Goal: Task Accomplishment & Management: Complete application form

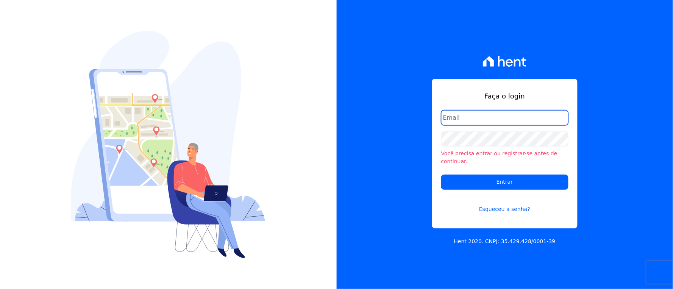
click at [460, 114] on input "email" at bounding box center [504, 117] width 127 height 15
type input "[EMAIL_ADDRESS][DOMAIN_NAME]"
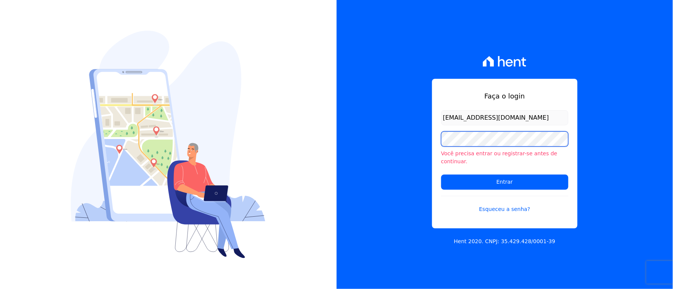
click at [412, 144] on div "Faça o login rh@cesariengenharia.com.br Você precisa entrar ou registrar-se ant…" at bounding box center [505, 144] width 337 height 289
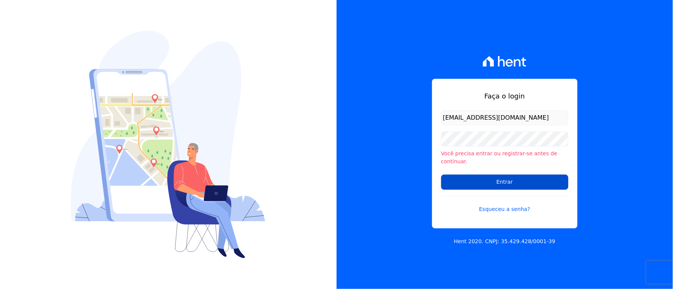
click at [460, 178] on input "Entrar" at bounding box center [504, 182] width 127 height 15
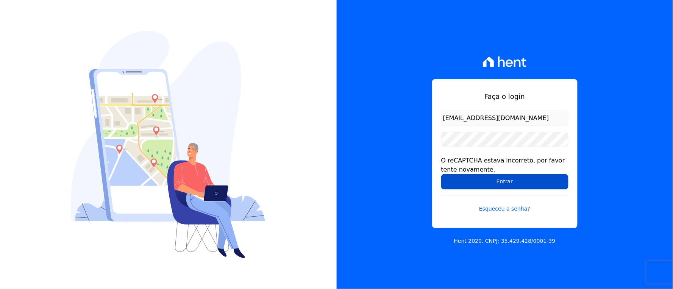
click at [452, 183] on input "Entrar" at bounding box center [504, 181] width 127 height 15
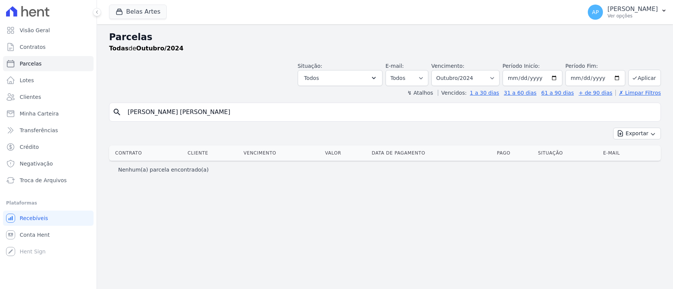
select select
click at [40, 59] on link "Parcelas" at bounding box center [48, 63] width 91 height 15
click at [191, 112] on input "Thiago Arce Viana" at bounding box center [390, 112] width 534 height 15
drag, startPoint x: 191, startPoint y: 112, endPoint x: 44, endPoint y: 116, distance: 147.4
click at [44, 116] on div "Visão Geral Contratos Parcelas Lotes Clientes Minha Carteira Transferências Cré…" at bounding box center [336, 144] width 673 height 289
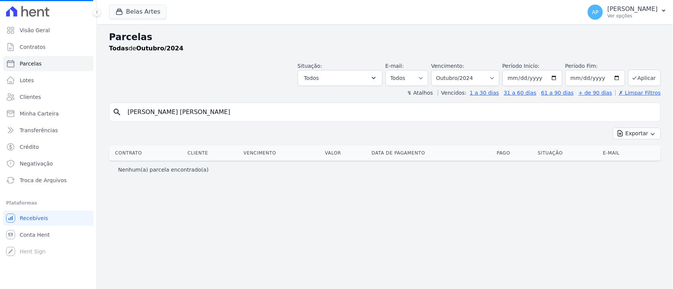
select select
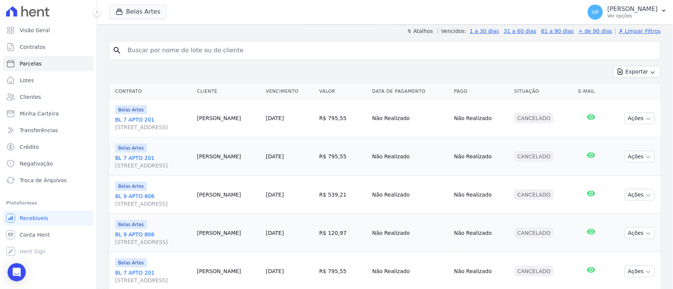
scroll to position [42, 0]
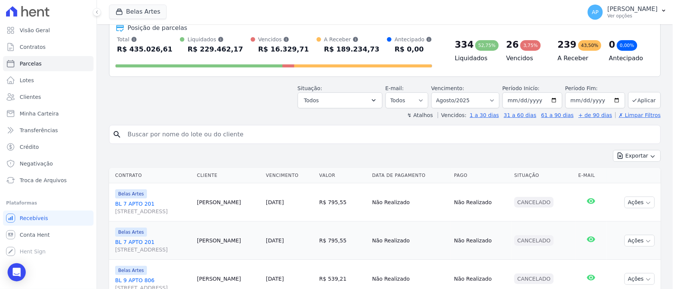
click at [231, 133] on input "search" at bounding box center [390, 134] width 534 height 15
paste input "Thiago Arce Viana"
type input "Thiago Arce Viana"
select select
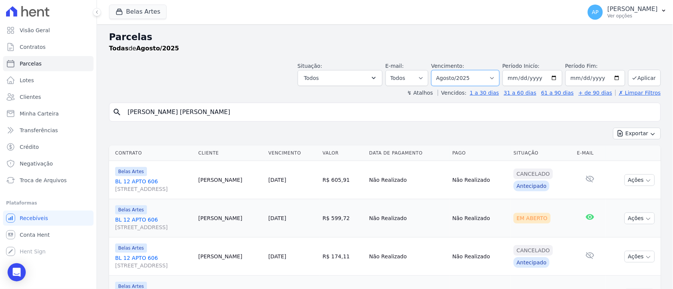
click at [483, 74] on select "Filtrar por período ──────── Todos os meses Setembro/2022 Outubro/2022 Novembro…" at bounding box center [465, 78] width 68 height 16
select select "05/2025"
click at [436, 70] on select "Filtrar por período ──────── Todos os meses Setembro/2022 Outubro/2022 Novembro…" at bounding box center [465, 78] width 68 height 16
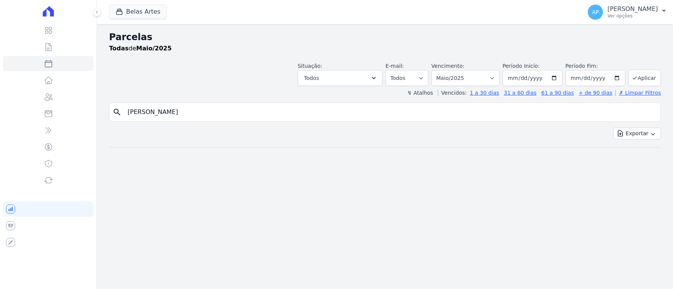
select select
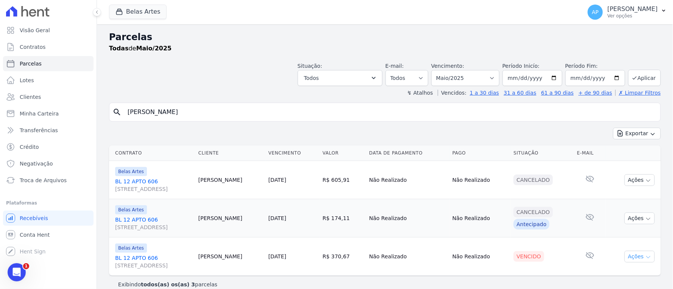
click at [634, 255] on button "Ações" at bounding box center [640, 257] width 30 height 12
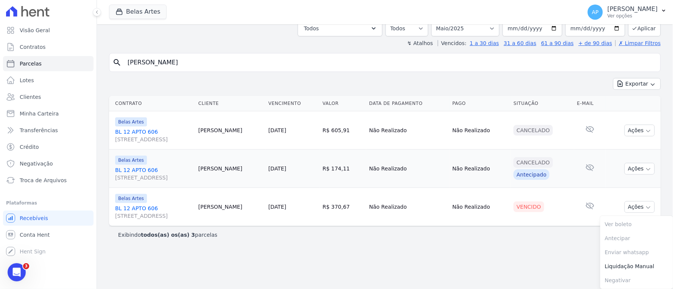
click at [465, 240] on div "Exibindo todos(as) os(as) 3 parcelas" at bounding box center [385, 234] width 552 height 17
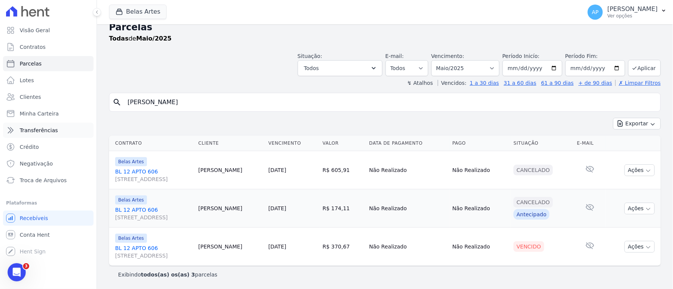
drag, startPoint x: 205, startPoint y: 104, endPoint x: 28, endPoint y: 122, distance: 177.8
click at [28, 122] on div "Visão Geral Contratos Parcelas Lotes Clientes Minha Carteira Transferências Cré…" at bounding box center [336, 144] width 673 height 289
paste input "Felipe Roberto Neri Oliveir"
type input "Felipe Roberto Neri Oliveira"
select select
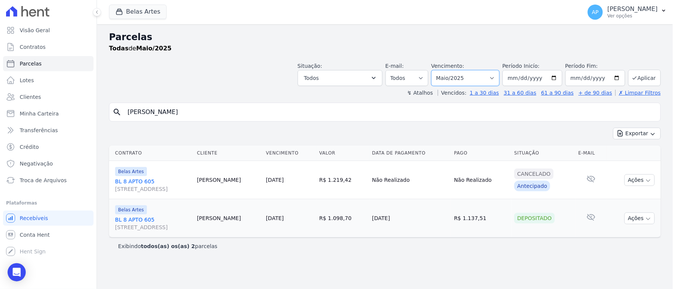
click at [476, 79] on select "[GEOGRAPHIC_DATA] por período ──────── Todos os meses Setembro/2022 Outubro/202…" at bounding box center [465, 78] width 68 height 16
select select "07/2025"
click at [442, 70] on select "[GEOGRAPHIC_DATA] por período ──────── Todos os meses Setembro/2022 Outubro/202…" at bounding box center [465, 78] width 68 height 16
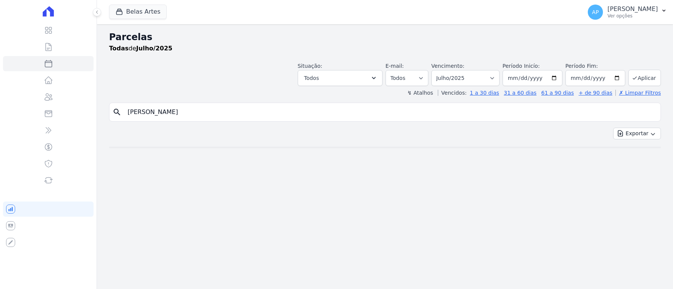
select select
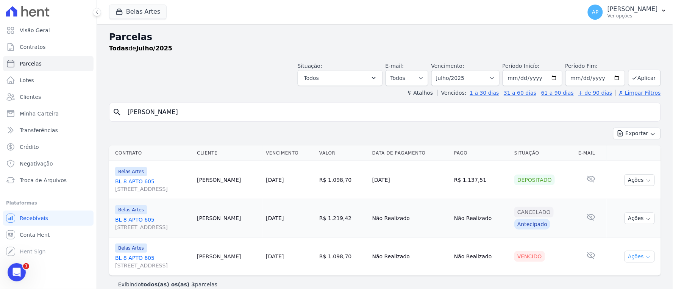
click at [635, 256] on button "Ações" at bounding box center [640, 257] width 30 height 12
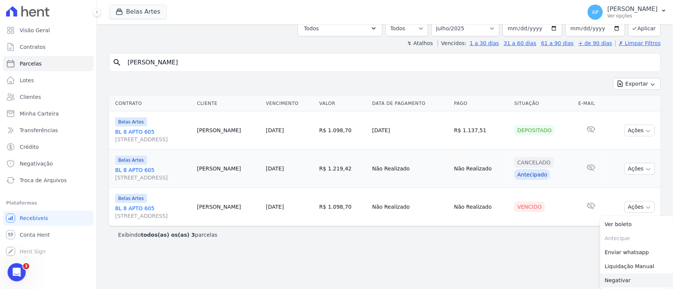
click at [617, 278] on link "Negativar" at bounding box center [636, 280] width 73 height 14
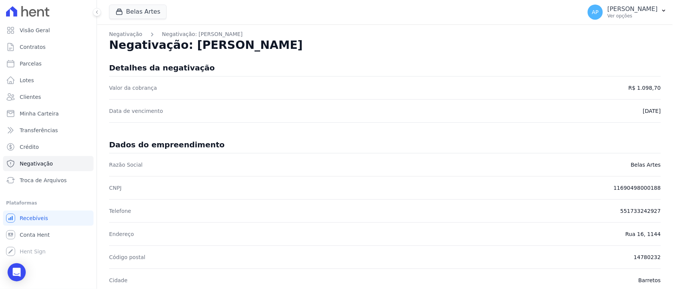
scroll to position [294, 0]
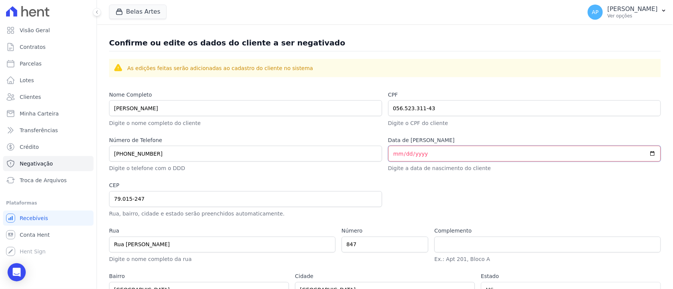
click at [394, 156] on input "Data de [PERSON_NAME]" at bounding box center [524, 154] width 273 height 16
type input "0002-03-20"
type input "[DATE]"
click at [444, 188] on div at bounding box center [524, 200] width 273 height 36
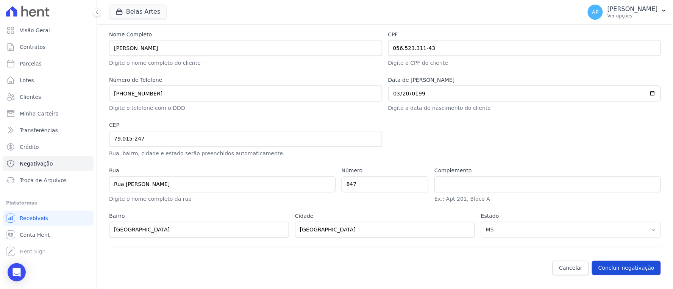
click at [602, 267] on button "Concluir negativação" at bounding box center [626, 268] width 69 height 14
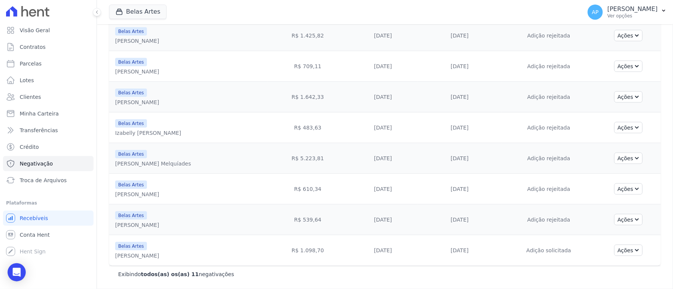
scroll to position [190, 0]
click at [17, 276] on icon "Open Intercom Messenger" at bounding box center [17, 272] width 10 height 10
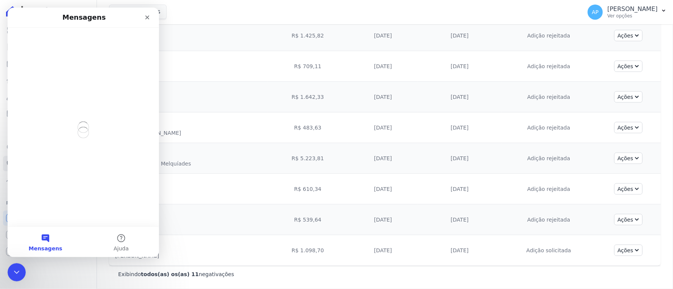
scroll to position [0, 0]
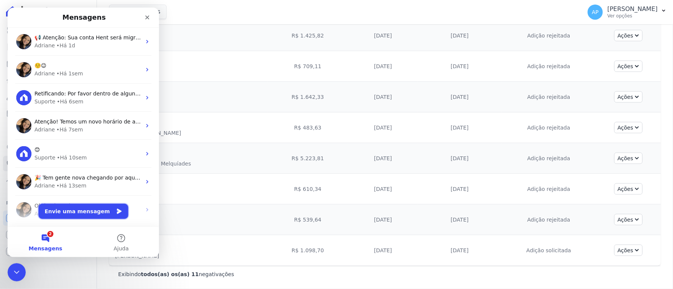
click at [69, 208] on button "Envie uma mensagem" at bounding box center [83, 210] width 90 height 15
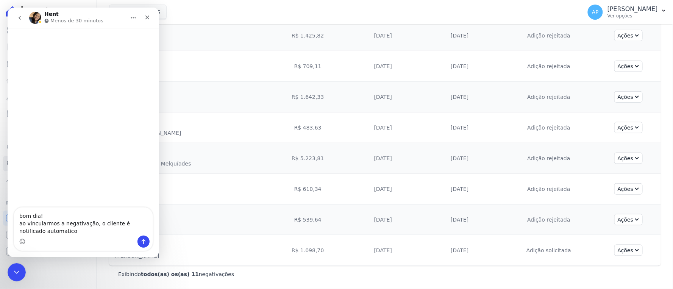
type textarea "bom dia! ao vincularmos a negativação, o cliente é notificado automatico?"
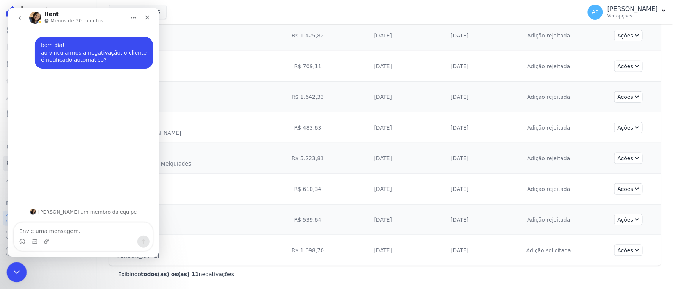
click at [13, 272] on icon "Encerramento do Messenger da Intercom" at bounding box center [15, 271] width 9 height 9
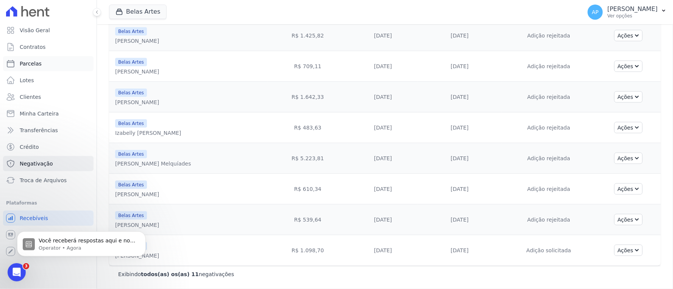
click at [35, 59] on link "Parcelas" at bounding box center [48, 63] width 91 height 15
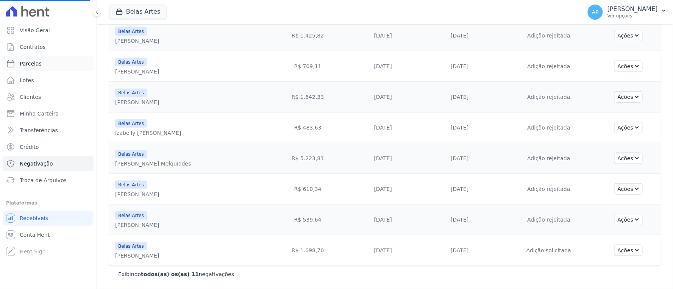
select select
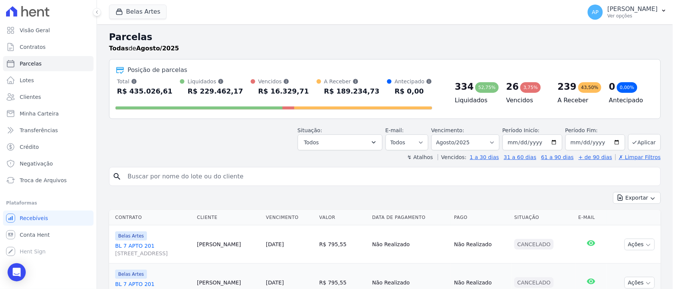
click at [159, 181] on input "search" at bounding box center [390, 176] width 534 height 15
paste input "[PERSON_NAME]"
type input "[PERSON_NAME]"
select select
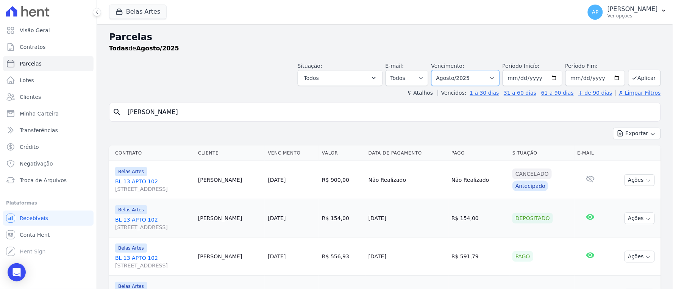
click at [475, 76] on select "[GEOGRAPHIC_DATA] por período ──────── Todos os meses Setembro/2022 Outubro/202…" at bounding box center [465, 78] width 68 height 16
select select "05/2025"
click at [436, 70] on select "[GEOGRAPHIC_DATA] por período ──────── Todos os meses Setembro/2022 Outubro/202…" at bounding box center [465, 78] width 68 height 16
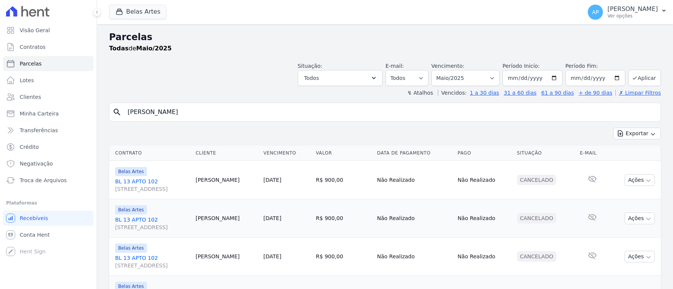
select select
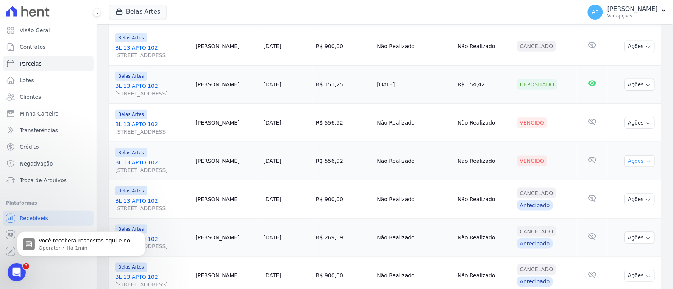
click at [645, 159] on icon "button" at bounding box center [648, 162] width 6 height 6
click at [629, 124] on button "Ações" at bounding box center [640, 123] width 30 height 12
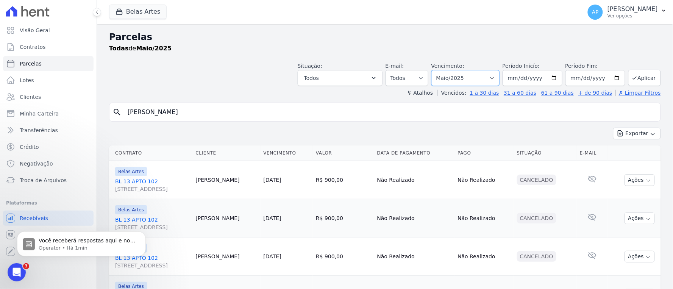
click at [454, 80] on select "[GEOGRAPHIC_DATA] por período ──────── Todos os meses Setembro/2022 Outubro/202…" at bounding box center [465, 78] width 68 height 16
select select "06/2025"
click at [436, 70] on select "[GEOGRAPHIC_DATA] por período ──────── Todos os meses Setembro/2022 Outubro/202…" at bounding box center [465, 78] width 68 height 16
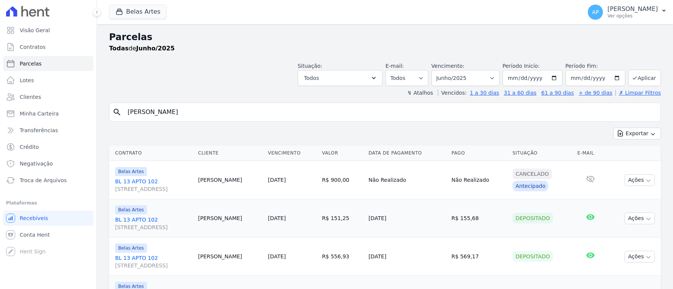
select select
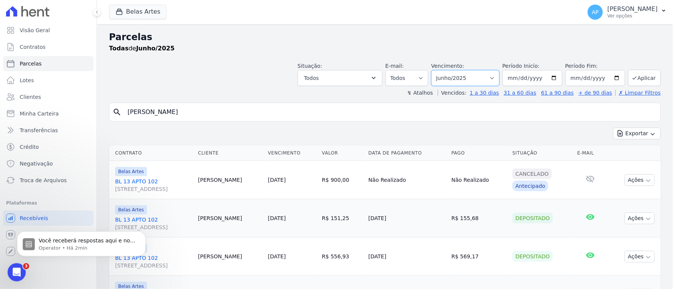
click at [461, 77] on select "[GEOGRAPHIC_DATA] por período ──────── Todos os meses Setembro/2022 Outubro/202…" at bounding box center [465, 78] width 68 height 16
select select "07/2025"
click at [436, 70] on select "[GEOGRAPHIC_DATA] por período ──────── Todos os meses Setembro/2022 Outubro/202…" at bounding box center [465, 78] width 68 height 16
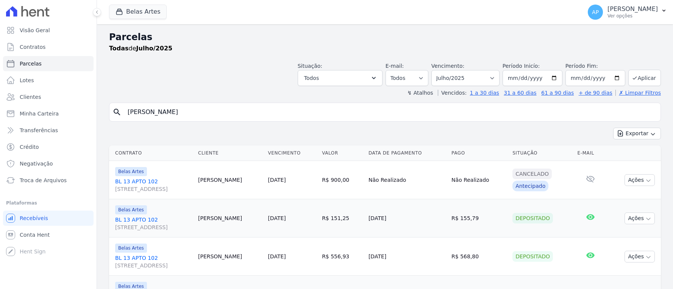
select select
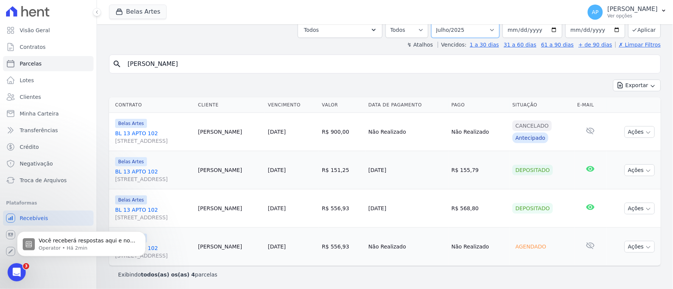
click at [470, 30] on select "[GEOGRAPHIC_DATA] por período ──────── Todos os meses Setembro/2022 Outubro/202…" at bounding box center [465, 30] width 68 height 16
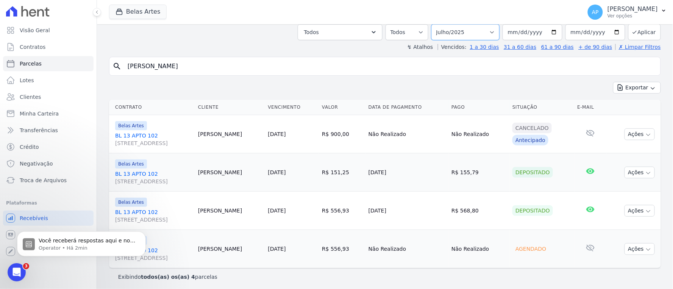
select select "04/2025"
click at [436, 24] on select "[GEOGRAPHIC_DATA] por período ──────── Todos os meses Setembro/2022 Outubro/202…" at bounding box center [465, 32] width 68 height 16
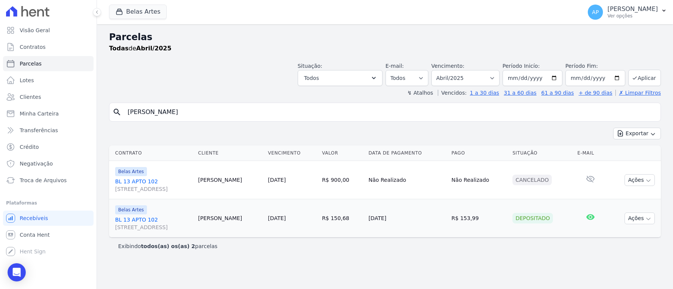
select select
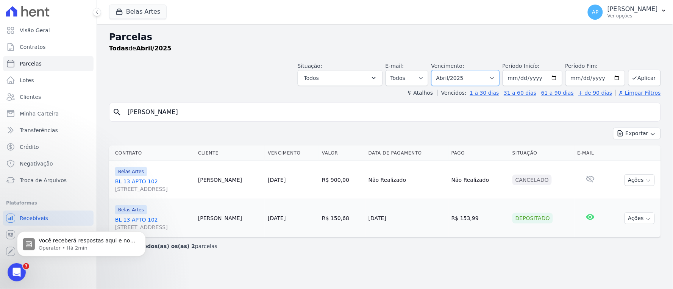
click at [467, 80] on select "[GEOGRAPHIC_DATA] por período ──────── Todos os meses Setembro/2022 Outubro/202…" at bounding box center [465, 78] width 68 height 16
select select "05/2025"
click at [442, 70] on select "[GEOGRAPHIC_DATA] por período ──────── Todos os meses Setembro/2022 Outubro/202…" at bounding box center [465, 78] width 68 height 16
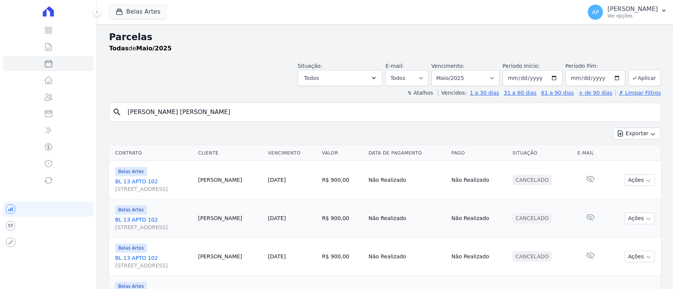
select select
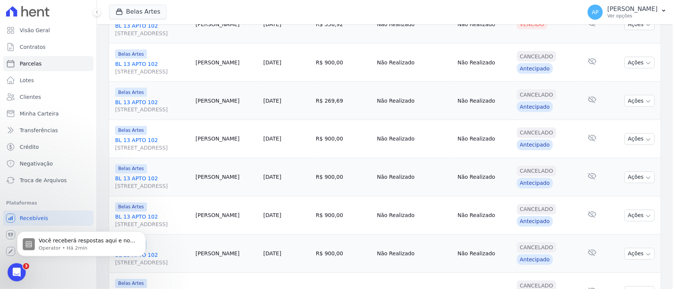
scroll to position [221, 0]
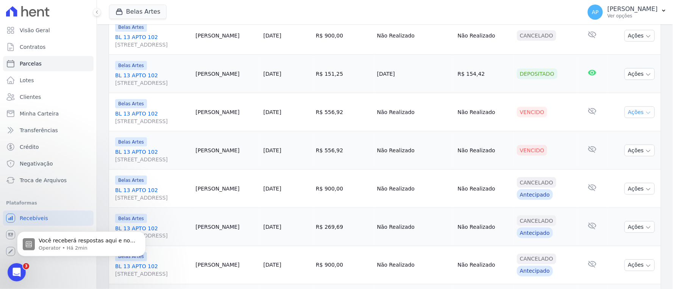
click at [629, 111] on button "Ações" at bounding box center [640, 112] width 30 height 12
click at [556, 163] on td "Vencido" at bounding box center [545, 150] width 63 height 38
click at [633, 151] on button "Ações" at bounding box center [640, 151] width 30 height 12
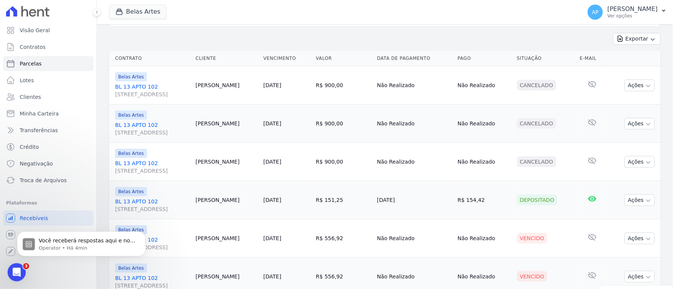
scroll to position [137, 0]
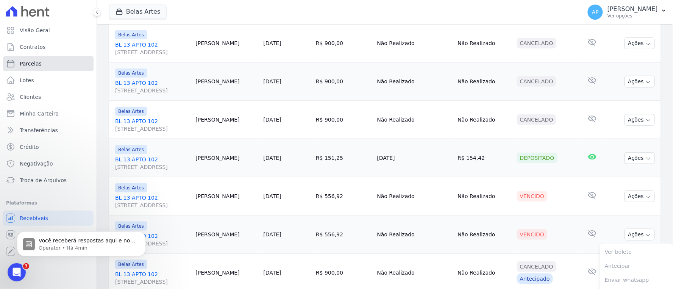
click at [37, 64] on span "Parcelas" at bounding box center [31, 64] width 22 height 8
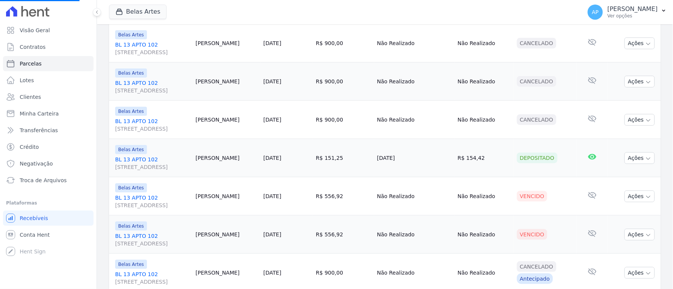
select select
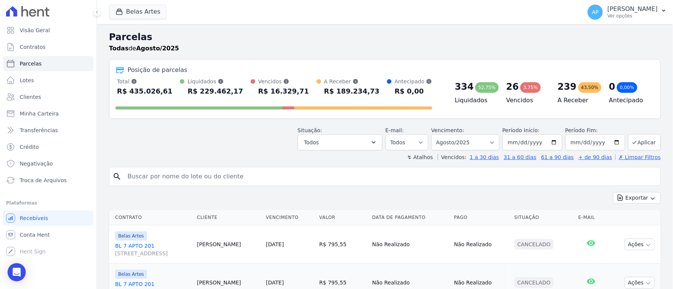
click at [164, 177] on input "search" at bounding box center [390, 176] width 534 height 15
paste input "[PERSON_NAME]"
type input "[PERSON_NAME]"
select select
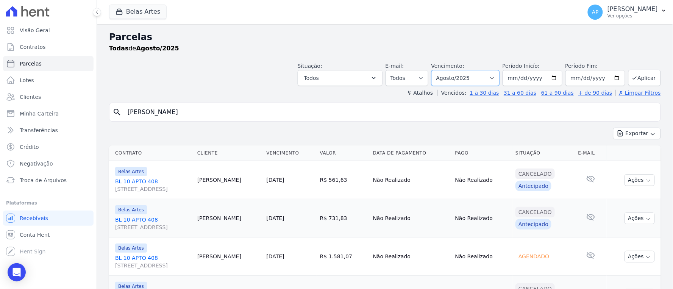
click at [468, 78] on select "[GEOGRAPHIC_DATA] por período ──────── Todos os meses Setembro/2022 Outubro/202…" at bounding box center [465, 78] width 68 height 16
select select "06/2025"
click at [436, 70] on select "[GEOGRAPHIC_DATA] por período ──────── Todos os meses Setembro/2022 Outubro/202…" at bounding box center [465, 78] width 68 height 16
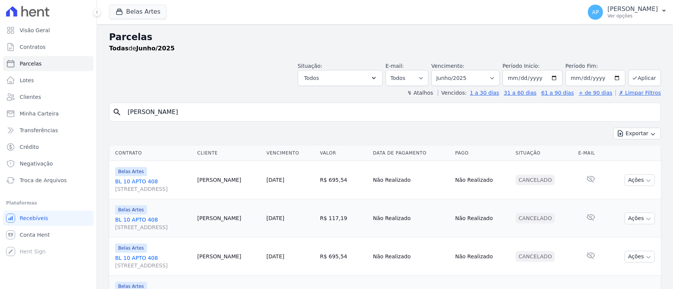
select select
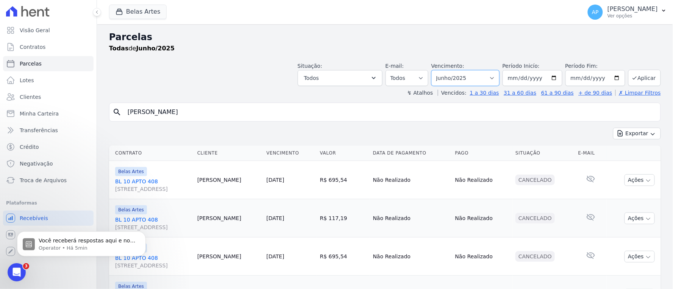
click at [453, 76] on select "[GEOGRAPHIC_DATA] por período ──────── Todos os meses Setembro/2022 Outubro/202…" at bounding box center [465, 78] width 68 height 16
select select "07/2025"
click at [436, 70] on select "[GEOGRAPHIC_DATA] por período ──────── Todos os meses Setembro/2022 Outubro/202…" at bounding box center [465, 78] width 68 height 16
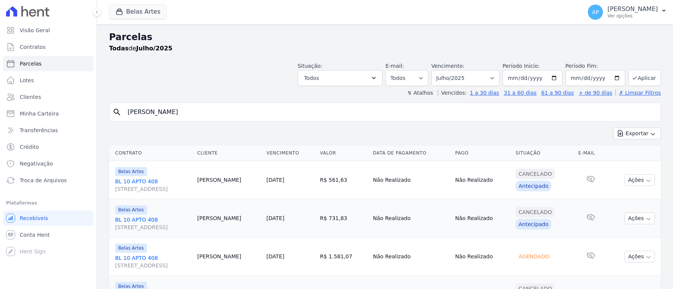
select select
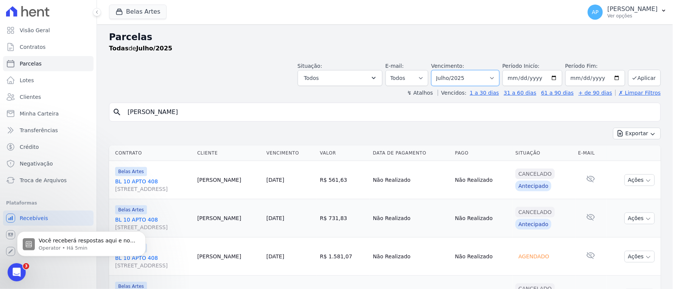
click at [479, 79] on select "Filtrar por período ──────── Todos os meses Setembro/2022 Outubro/2022 Novembro…" at bounding box center [465, 78] width 68 height 16
select select "06/2025"
click at [436, 70] on select "Filtrar por período ──────── Todos os meses Setembro/2022 Outubro/2022 Novembro…" at bounding box center [465, 78] width 68 height 16
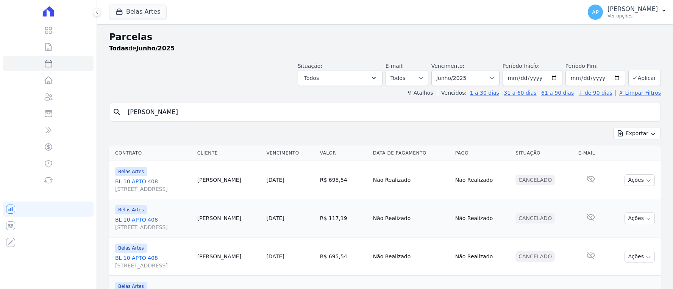
select select
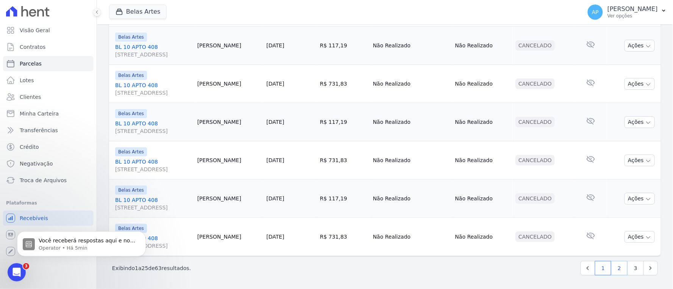
click at [611, 270] on link "2" at bounding box center [619, 268] width 16 height 14
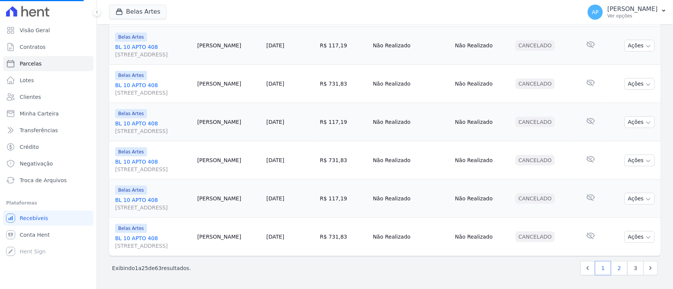
select select
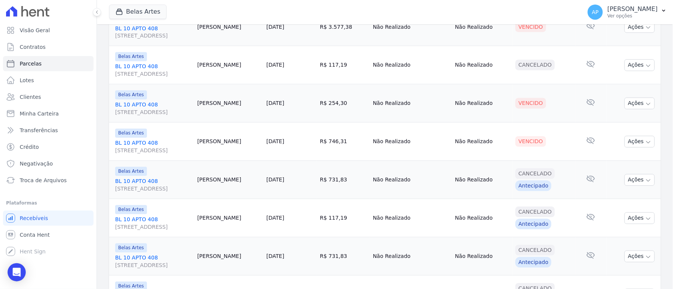
scroll to position [463, 0]
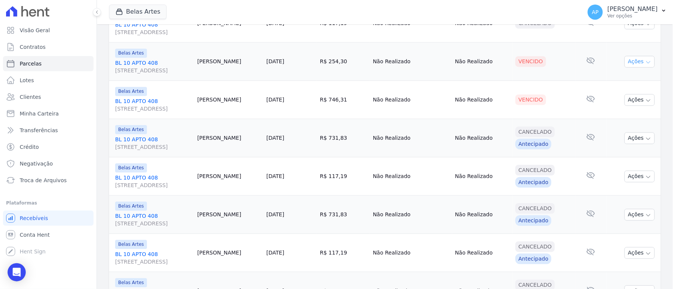
click at [637, 61] on button "Ações" at bounding box center [640, 62] width 30 height 12
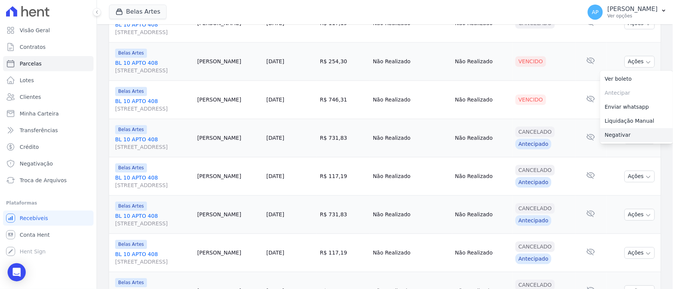
click at [608, 134] on link "Negativar" at bounding box center [636, 135] width 73 height 14
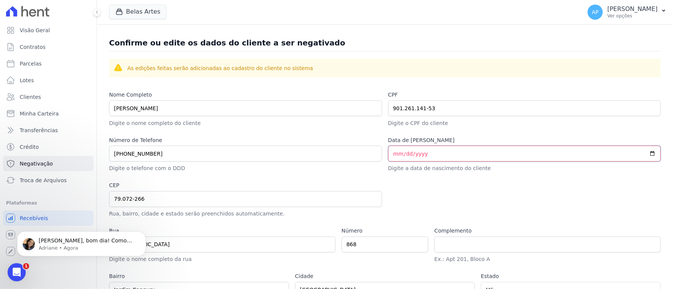
click at [395, 153] on input "Data de [PERSON_NAME]" at bounding box center [524, 154] width 273 height 16
type input "[DATE]"
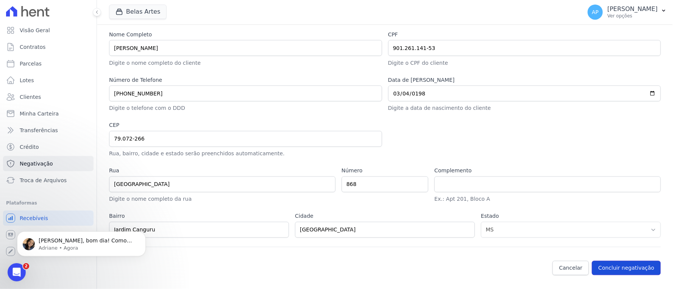
click at [634, 272] on button "Concluir negativação" at bounding box center [626, 268] width 69 height 14
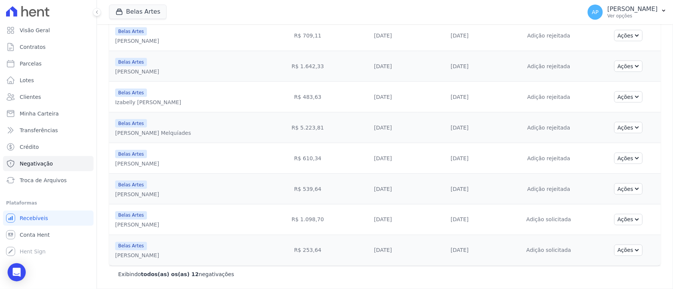
scroll to position [221, 0]
click at [22, 273] on div "Open Intercom Messenger" at bounding box center [17, 272] width 20 height 20
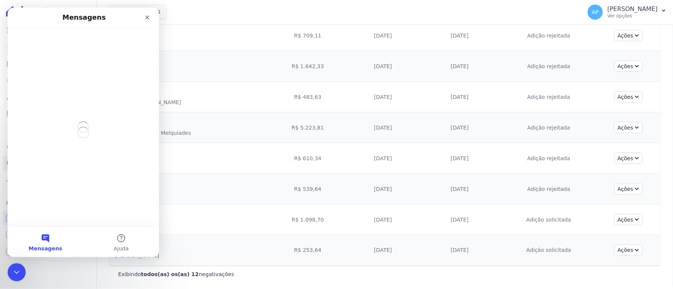
scroll to position [0, 0]
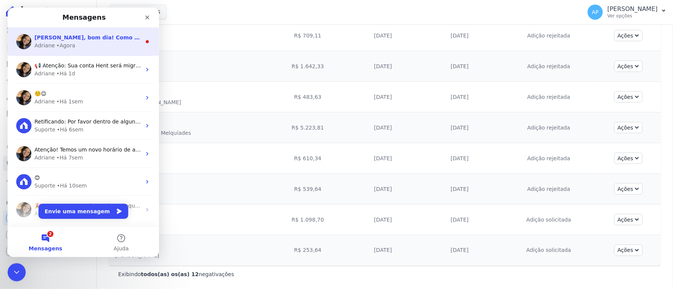
click at [77, 43] on div "Adriane • Agora" at bounding box center [87, 45] width 107 height 8
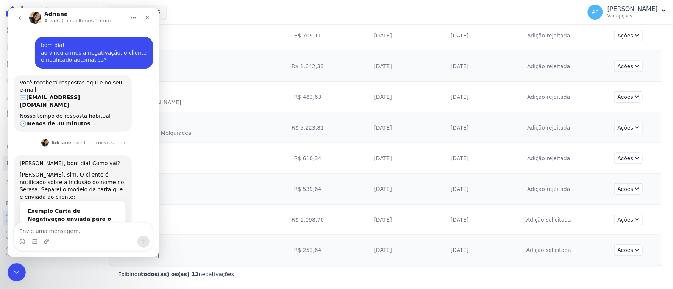
scroll to position [28, 0]
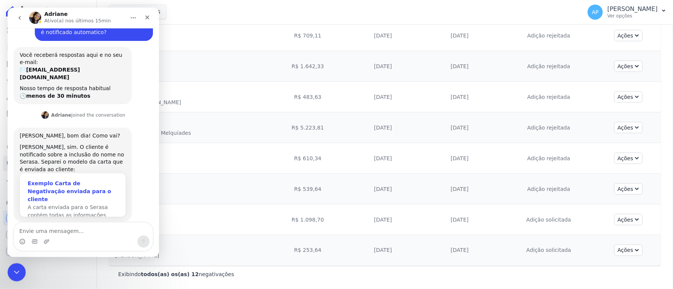
drag, startPoint x: 56, startPoint y: 174, endPoint x: 35, endPoint y: 172, distance: 21.4
click at [35, 179] on div "Exemplo Carta de Negativação enviada para o cliente" at bounding box center [72, 191] width 90 height 24
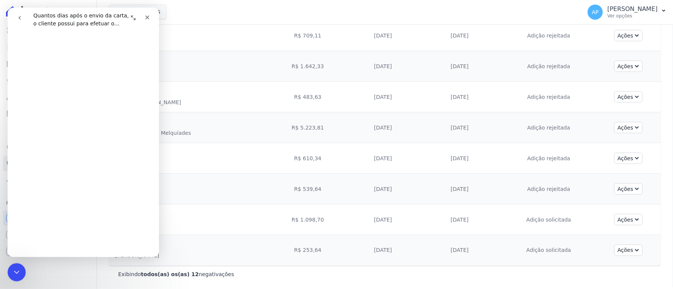
scroll to position [131, 0]
click at [95, 227] on span "😃" at bounding box center [102, 237] width 15 height 20
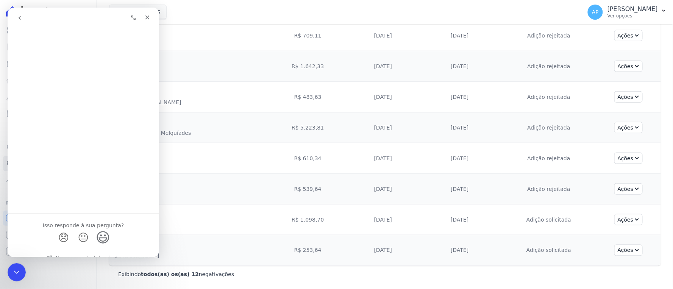
click at [85, 16] on div "Messenger da Intercom" at bounding box center [83, 17] width 142 height 14
click at [150, 16] on div "Fechar" at bounding box center [147, 17] width 14 height 14
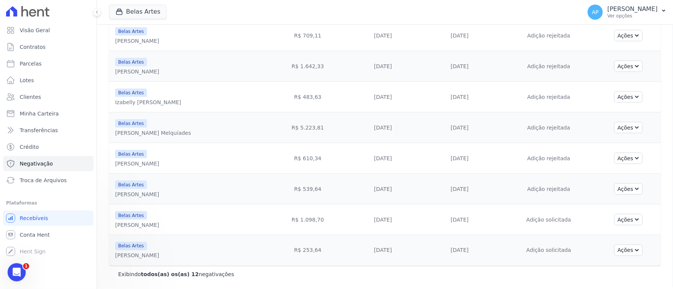
scroll to position [0, 0]
click at [20, 270] on icon "Abertura do Messenger da Intercom" at bounding box center [15, 271] width 12 height 12
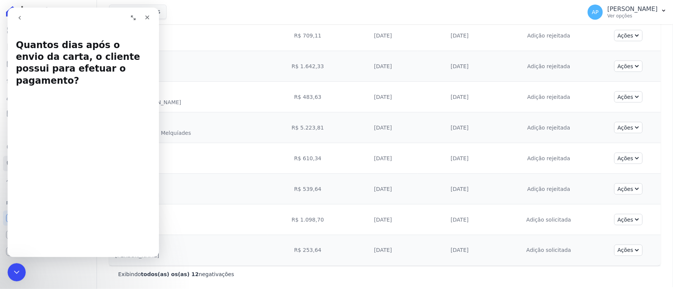
click at [20, 19] on icon "go back" at bounding box center [19, 17] width 6 height 6
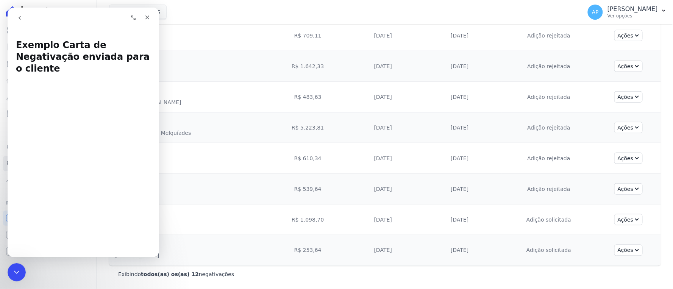
click at [267, 136] on td "Belas Artes [PERSON_NAME] Melquíades" at bounding box center [188, 127] width 158 height 31
click at [12, 275] on icon "Encerramento do Messenger da Intercom" at bounding box center [15, 271] width 9 height 9
